Goal: Task Accomplishment & Management: Use online tool/utility

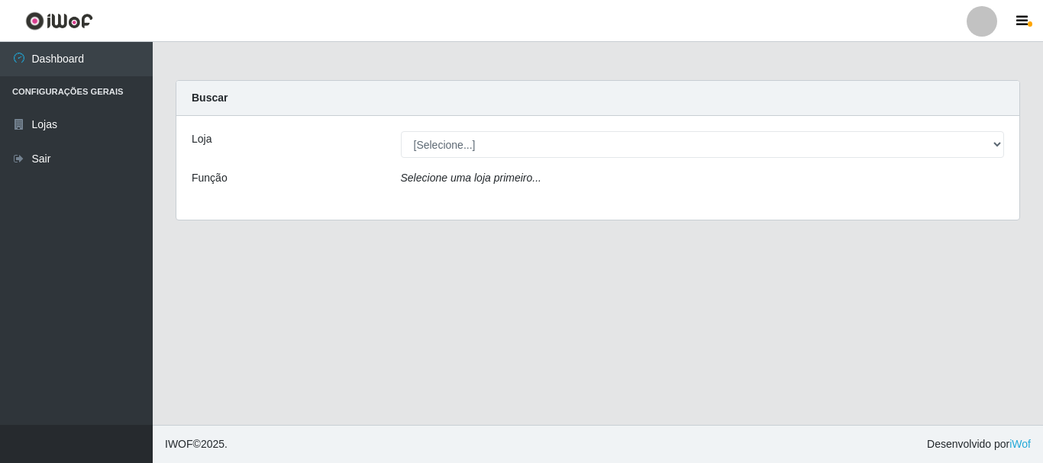
click at [213, 143] on div "Loja" at bounding box center [284, 144] width 209 height 27
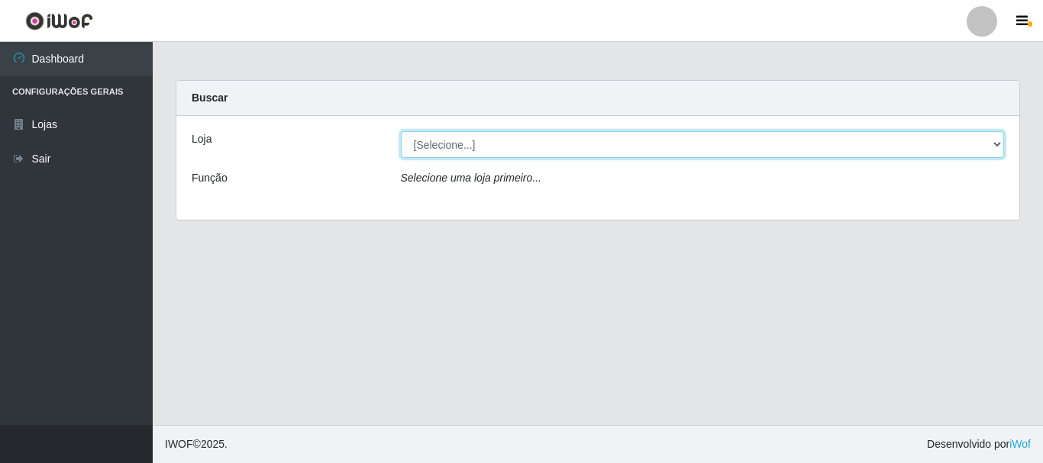
click at [423, 144] on select "[Selecione...] Nordestão - Alecrim" at bounding box center [703, 144] width 604 height 27
select select "453"
click at [401, 131] on select "[Selecione...] Nordestão - Alecrim" at bounding box center [703, 144] width 604 height 27
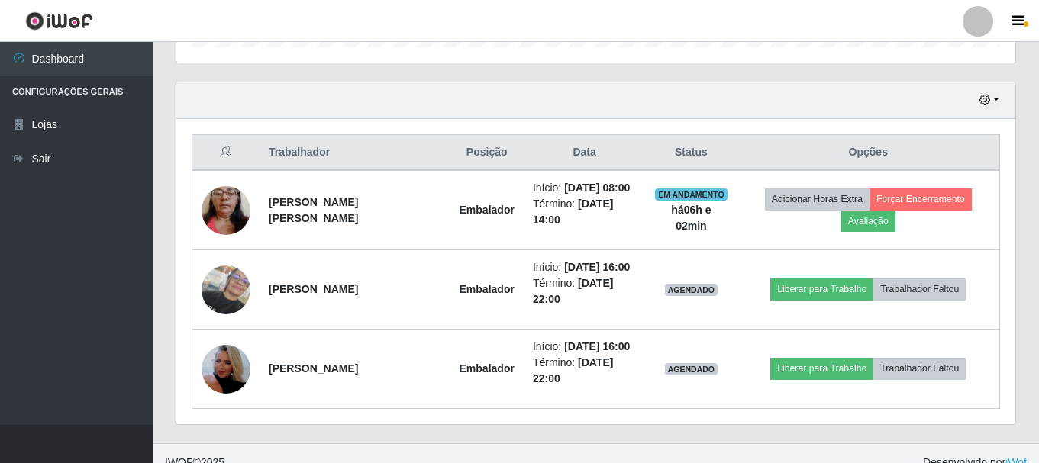
scroll to position [517, 0]
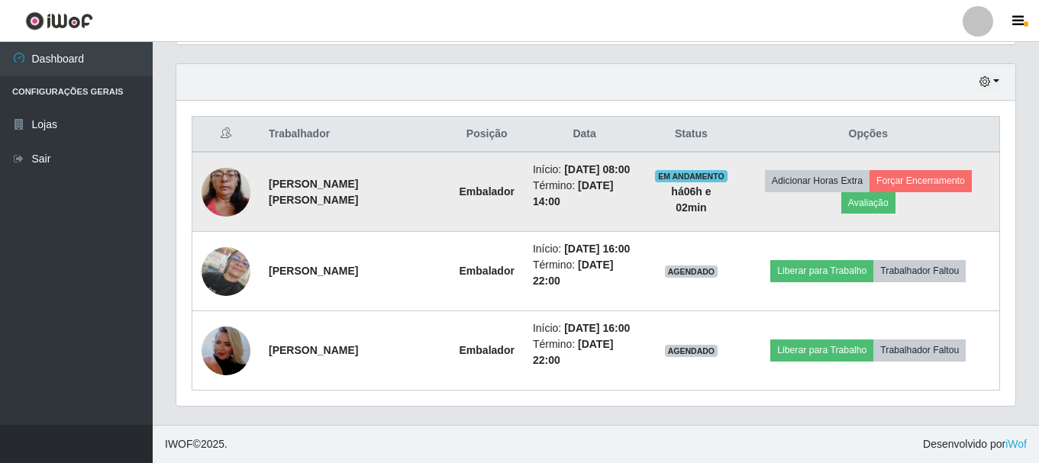
click at [318, 208] on td "[PERSON_NAME] [PERSON_NAME]" at bounding box center [355, 192] width 191 height 80
click at [950, 179] on button "Forçar Encerramento" at bounding box center [921, 180] width 102 height 21
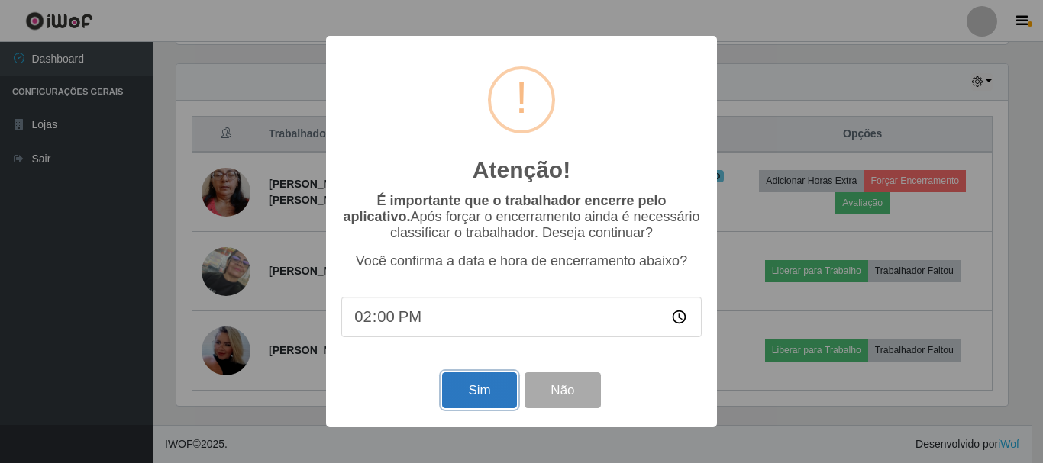
click at [490, 407] on button "Sim" at bounding box center [479, 391] width 74 height 36
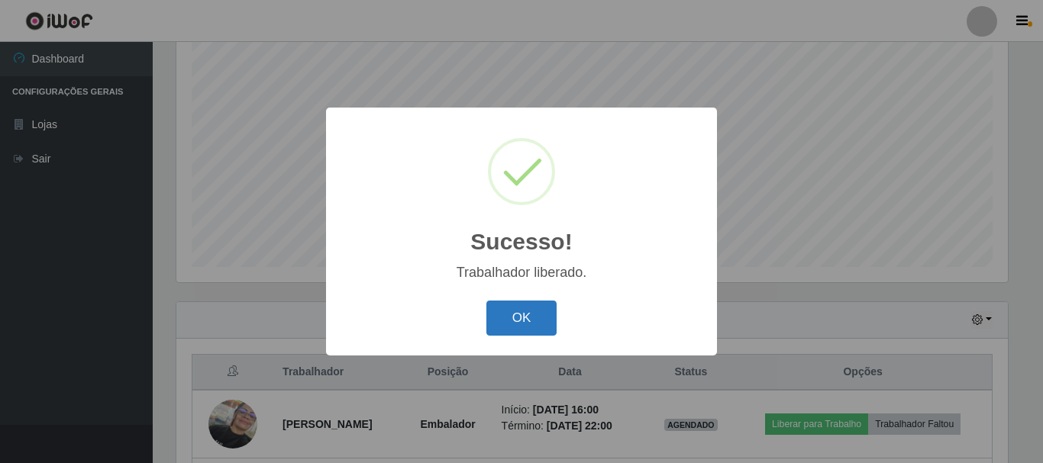
click at [515, 318] on button "OK" at bounding box center [521, 319] width 71 height 36
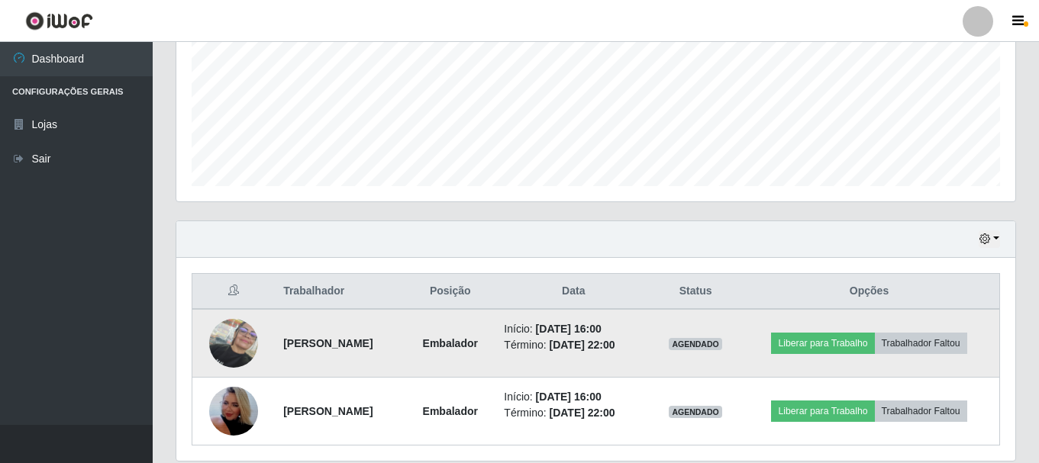
scroll to position [415, 0]
